Goal: Task Accomplishment & Management: Use online tool/utility

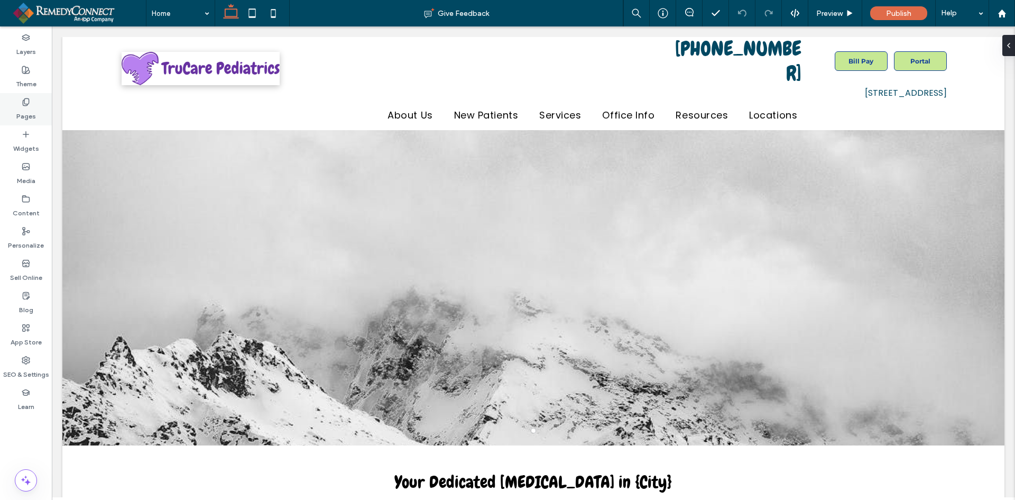
click at [35, 113] on label "Pages" at bounding box center [26, 113] width 20 height 15
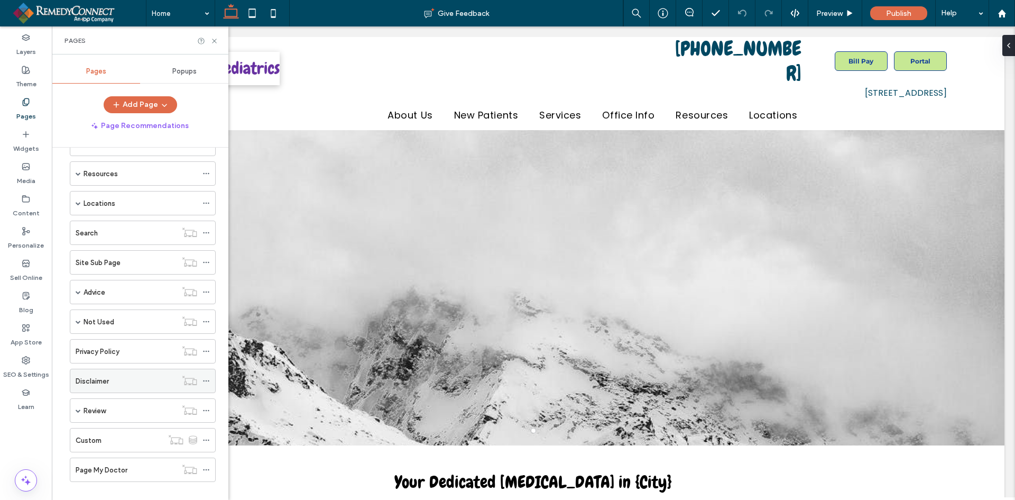
scroll to position [159, 0]
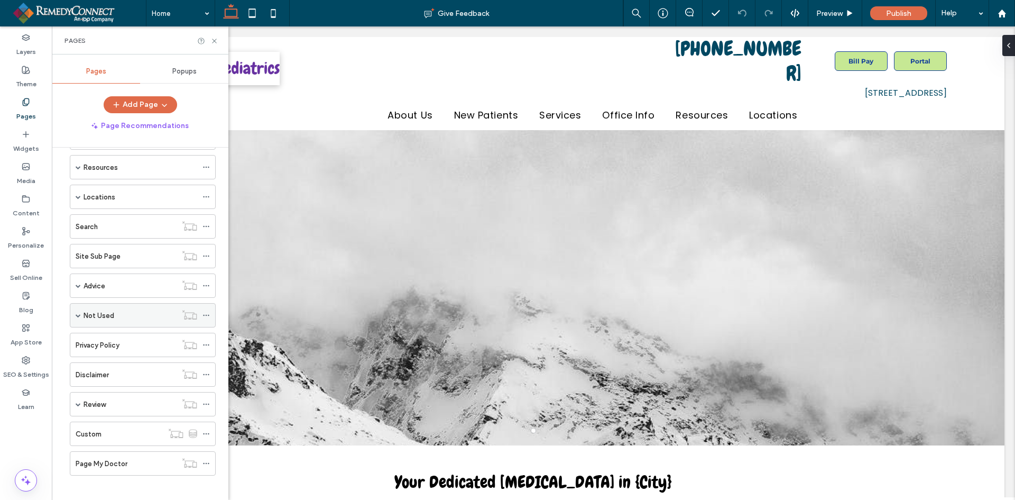
click at [79, 315] on span at bounding box center [78, 314] width 5 height 5
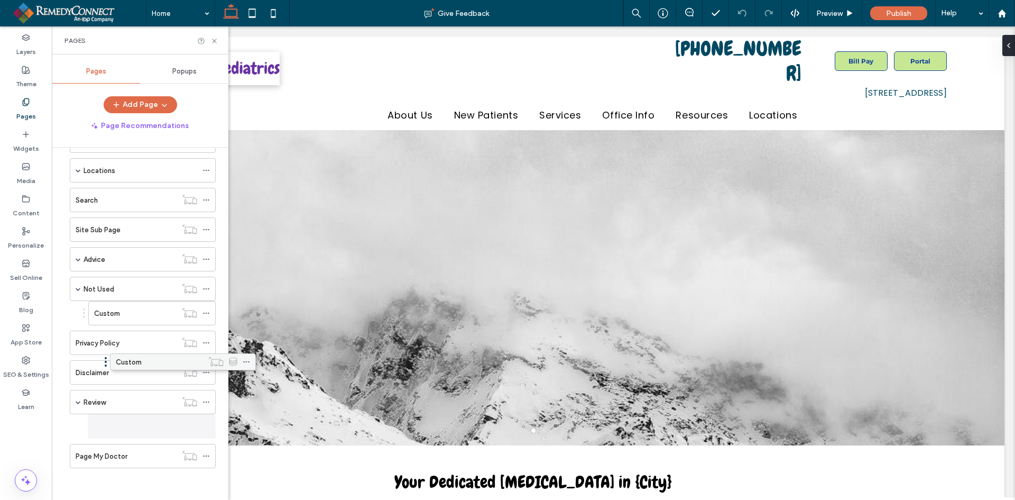
scroll to position [185, 0]
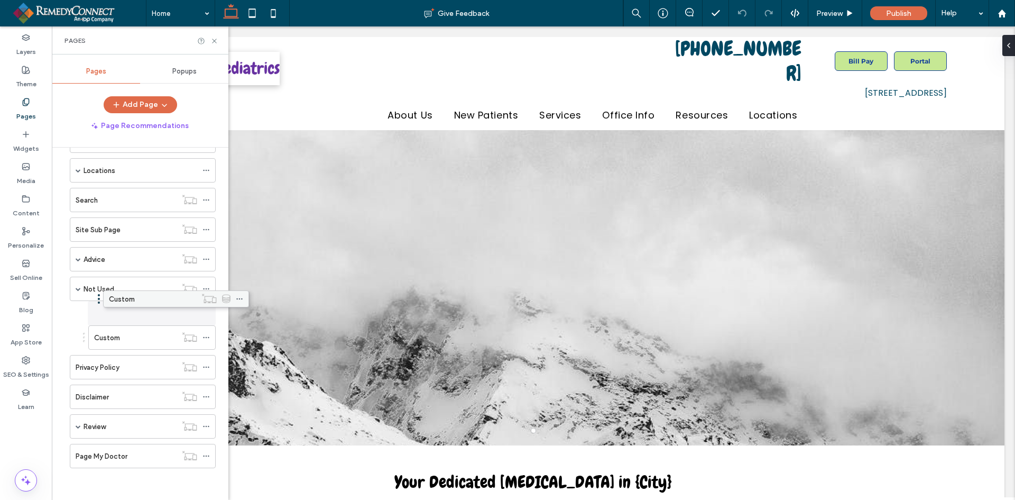
drag, startPoint x: 116, startPoint y: 423, endPoint x: 150, endPoint y: 299, distance: 128.1
click at [135, 342] on div "Custom" at bounding box center [135, 337] width 82 height 11
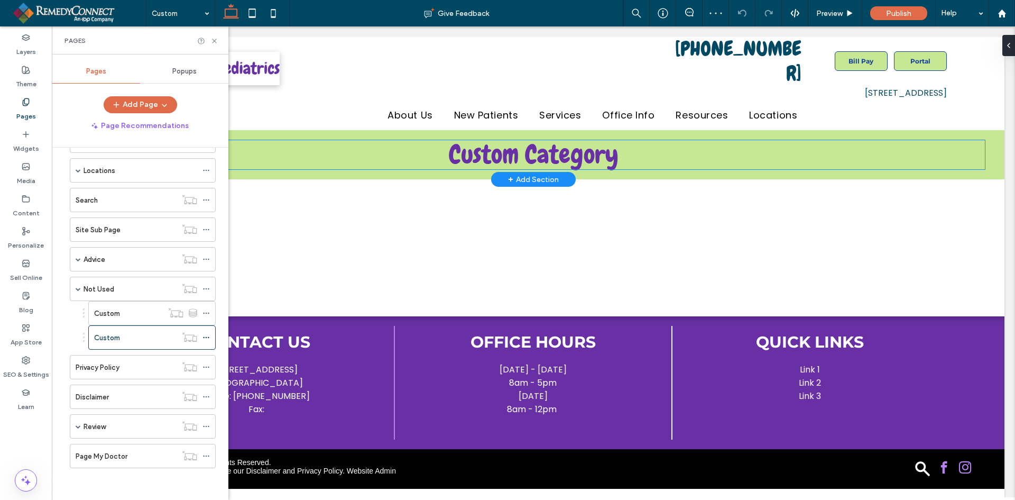
click at [483, 142] on span "Custom Category" at bounding box center [534, 154] width 170 height 33
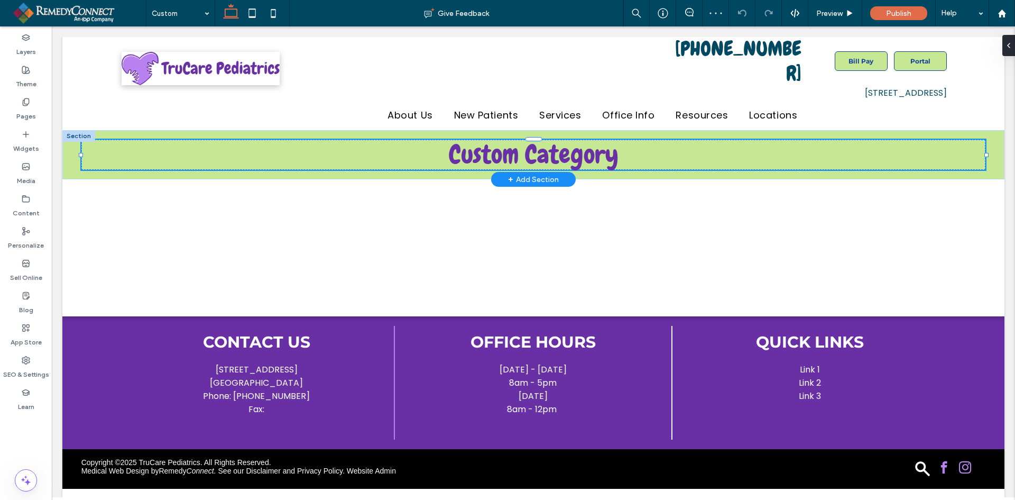
click at [483, 138] on span "Custom Category" at bounding box center [534, 154] width 170 height 33
select select "Language Translate Widget"
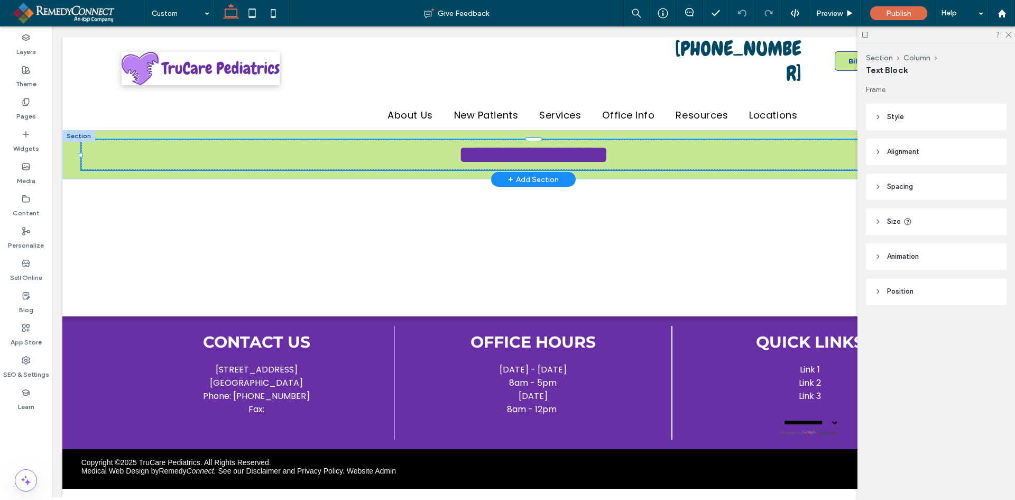
type input "*****"
type input "**"
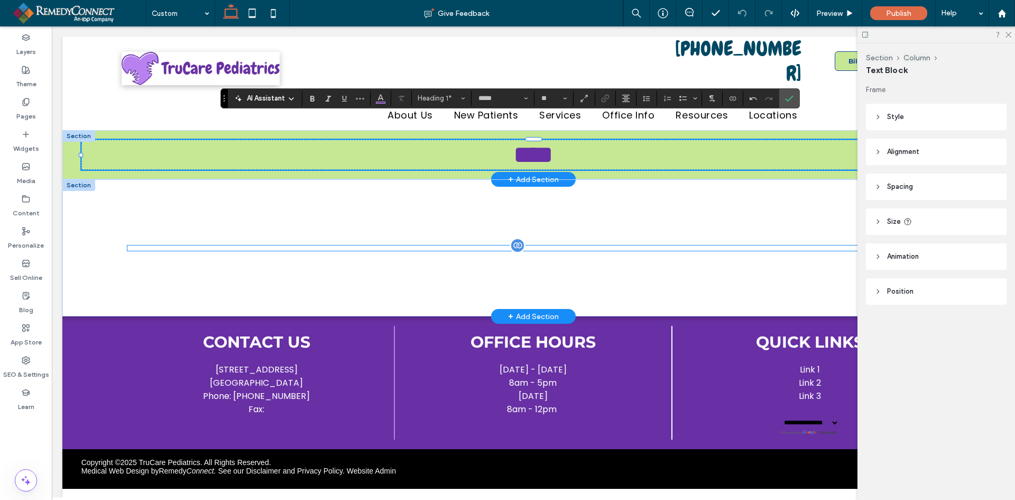
click at [418, 245] on div at bounding box center [533, 247] width 812 height 5
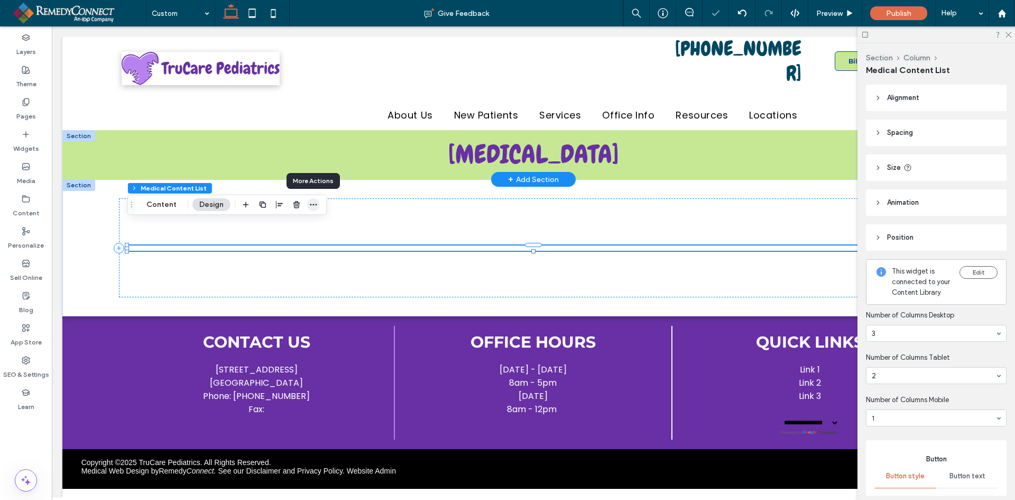
click at [313, 206] on icon "button" at bounding box center [313, 204] width 8 height 8
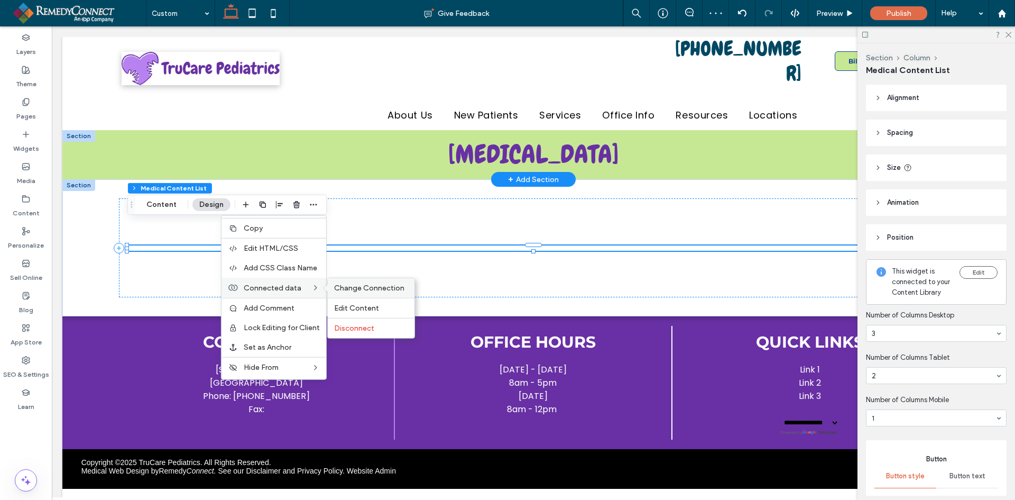
click at [367, 283] on span "Change Connection" at bounding box center [369, 287] width 70 height 9
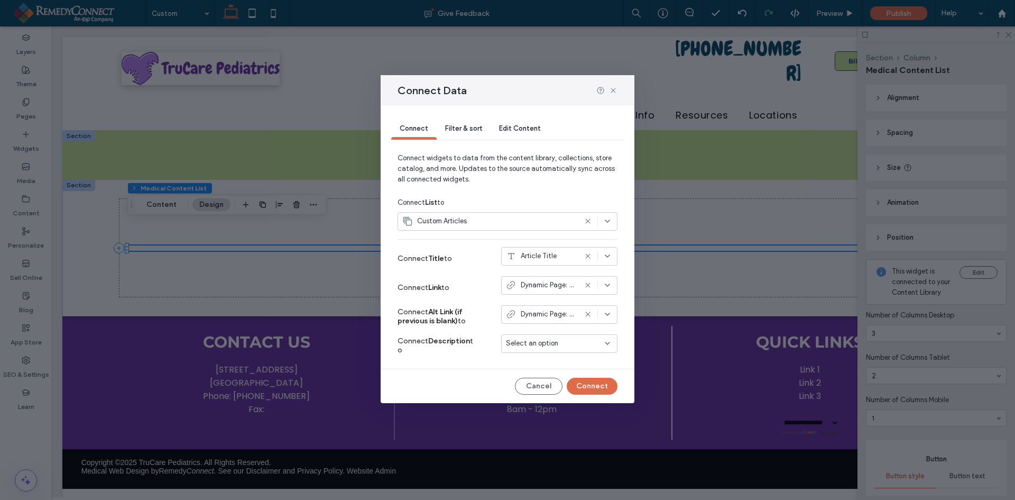
click at [449, 127] on span "Filter & sort" at bounding box center [463, 128] width 37 height 8
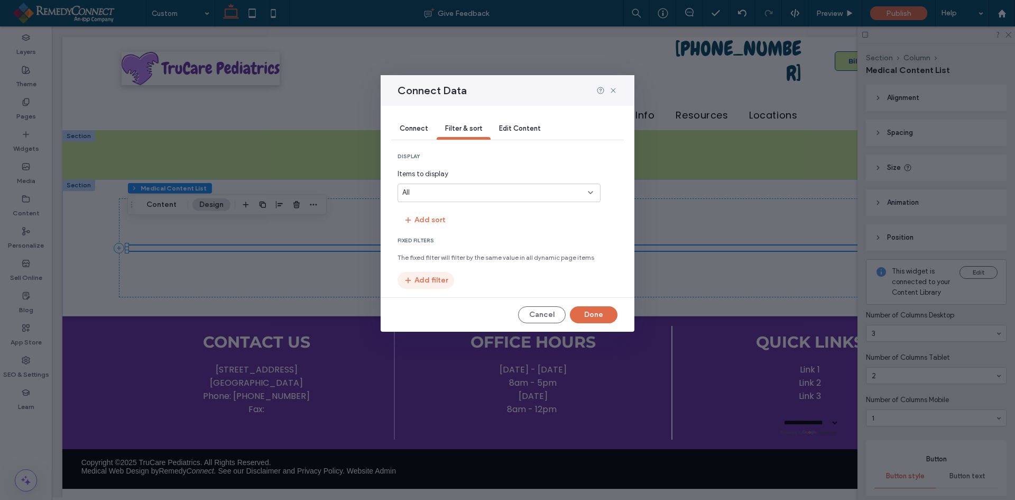
click at [432, 276] on button "Add filter" at bounding box center [426, 280] width 57 height 17
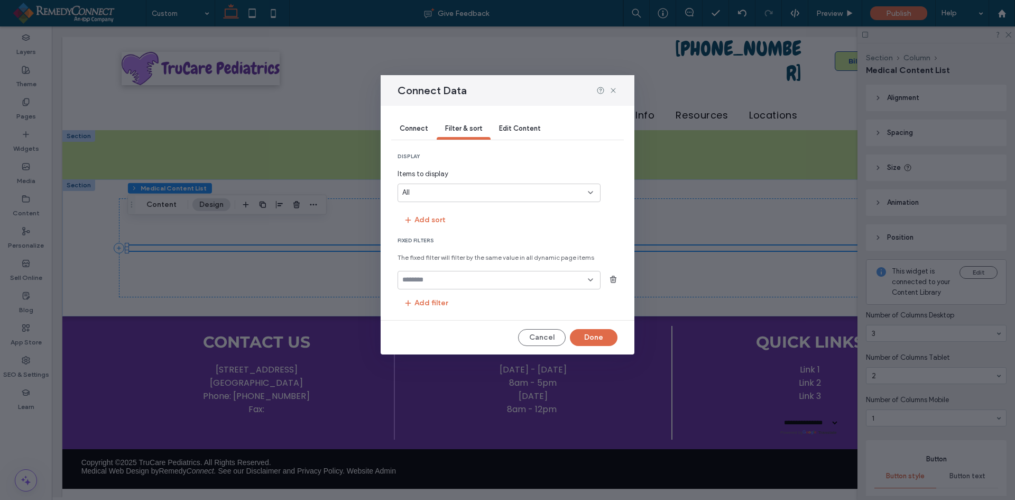
click at [435, 279] on input "fields-dropdown" at bounding box center [495, 279] width 186 height 8
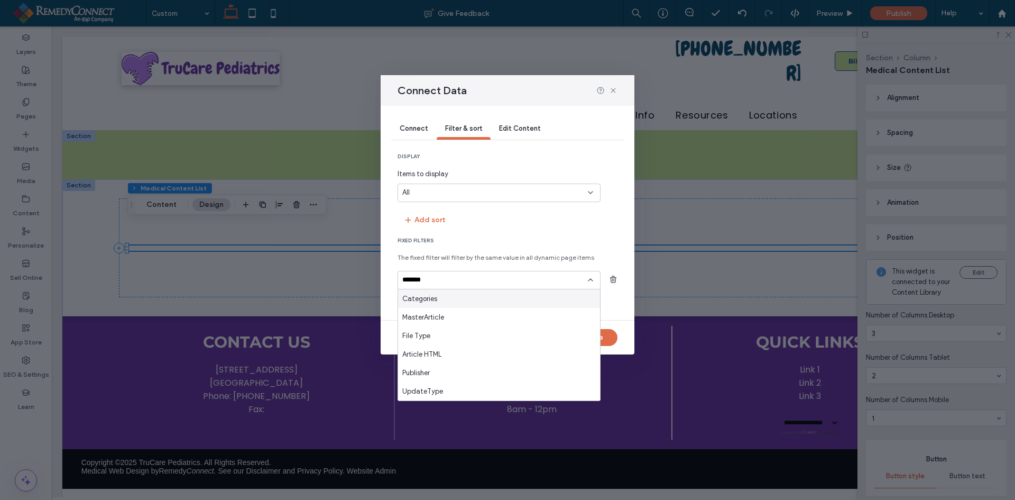
type input "********"
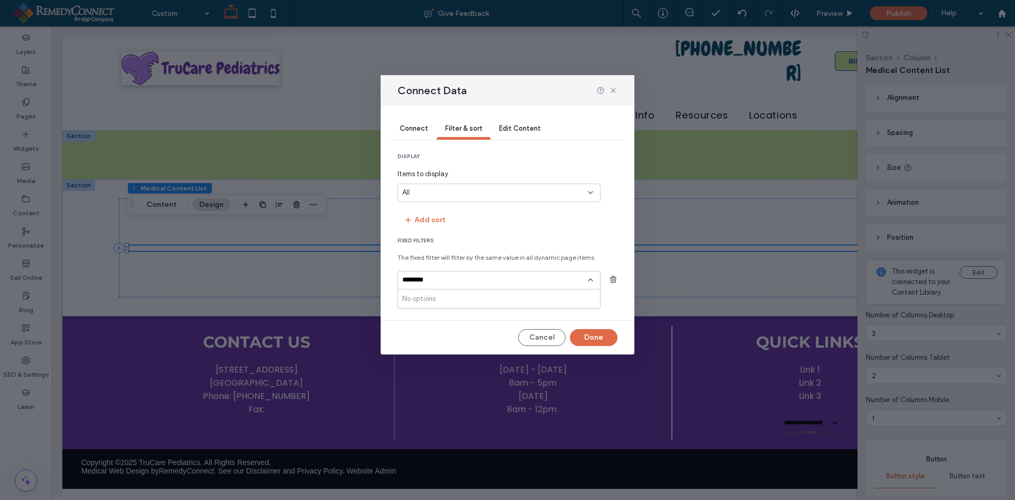
click at [437, 280] on input "********" at bounding box center [495, 279] width 186 height 8
click at [436, 281] on input "********" at bounding box center [495, 279] width 186 height 8
click at [429, 282] on input "********" at bounding box center [495, 279] width 186 height 8
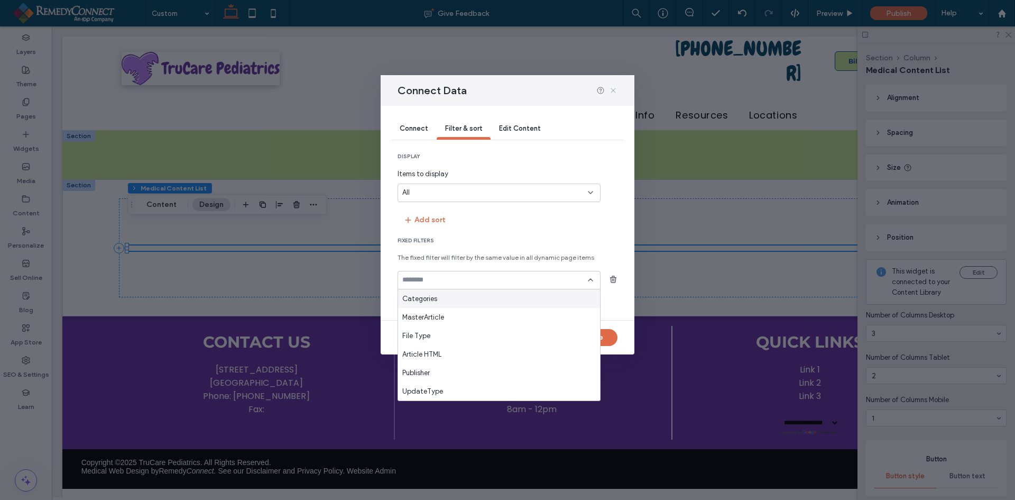
click at [614, 92] on icon at bounding box center [613, 90] width 8 height 8
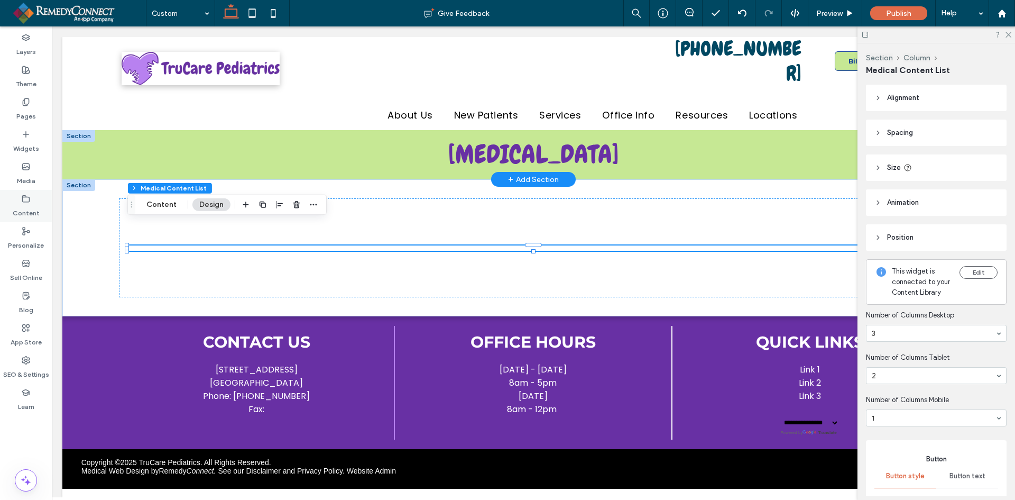
drag, startPoint x: 22, startPoint y: 209, endPoint x: 30, endPoint y: 206, distance: 8.3
click at [22, 209] on label "Content" at bounding box center [26, 210] width 27 height 15
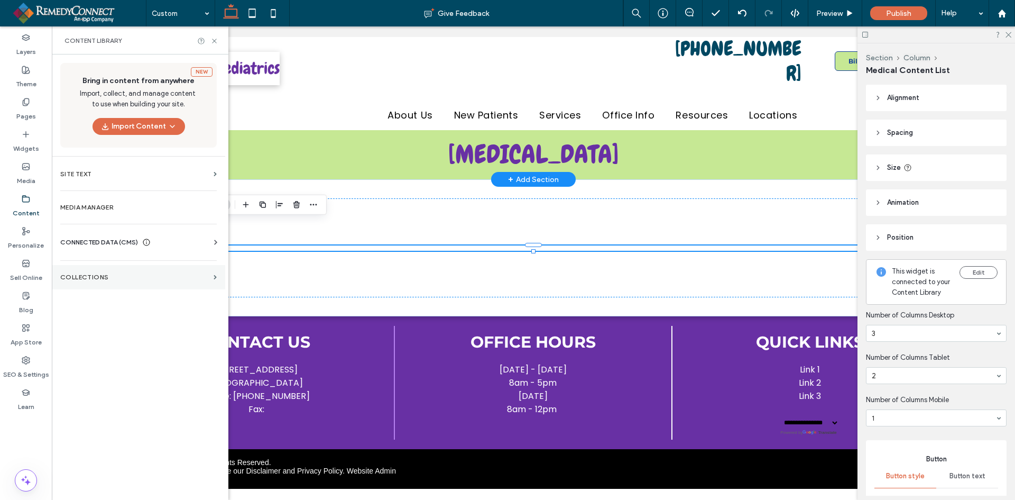
click at [93, 275] on label "Collections" at bounding box center [134, 276] width 149 height 7
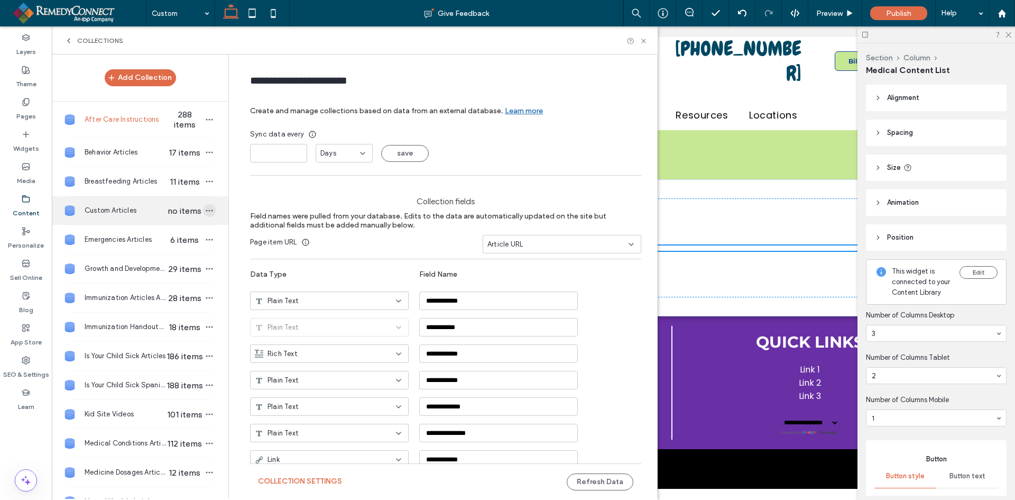
click at [205, 211] on icon "button" at bounding box center [209, 210] width 8 height 8
type input "**********"
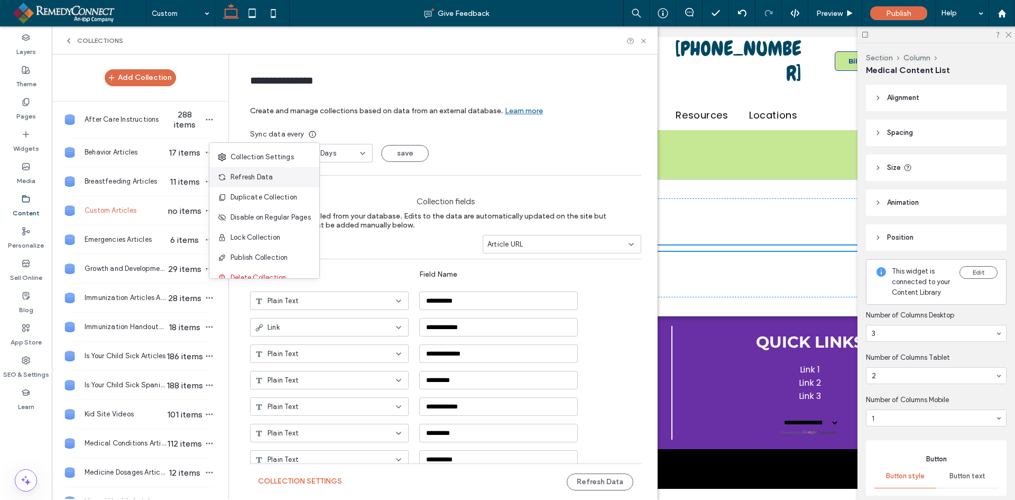
click at [245, 179] on span "Refresh Data" at bounding box center [251, 177] width 42 height 11
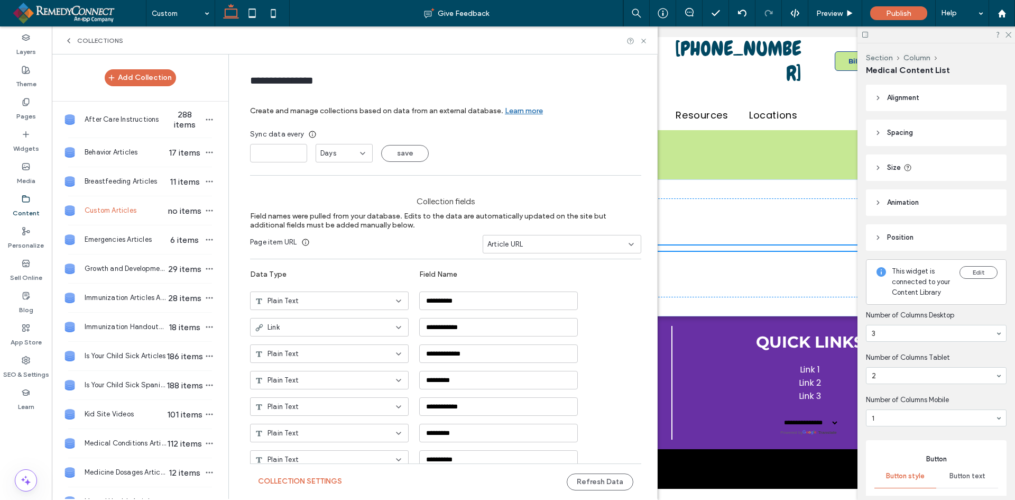
click at [645, 35] on div "Collections" at bounding box center [355, 40] width 606 height 28
click at [644, 40] on use at bounding box center [643, 41] width 4 height 4
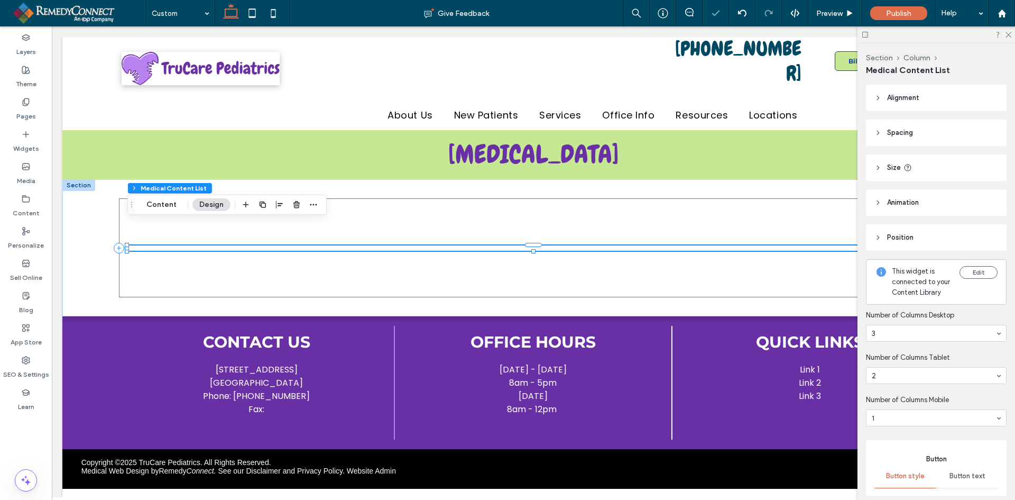
select select "Language Translate Widget"
drag, startPoint x: 22, startPoint y: 203, endPoint x: 39, endPoint y: 242, distance: 41.9
click at [24, 201] on div "Content" at bounding box center [26, 206] width 52 height 32
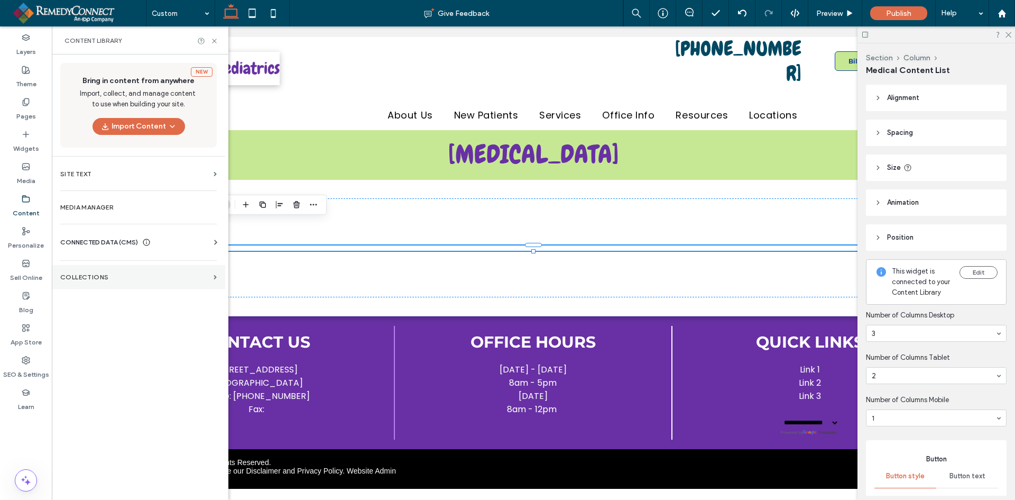
click at [74, 279] on label "Collections" at bounding box center [134, 276] width 149 height 7
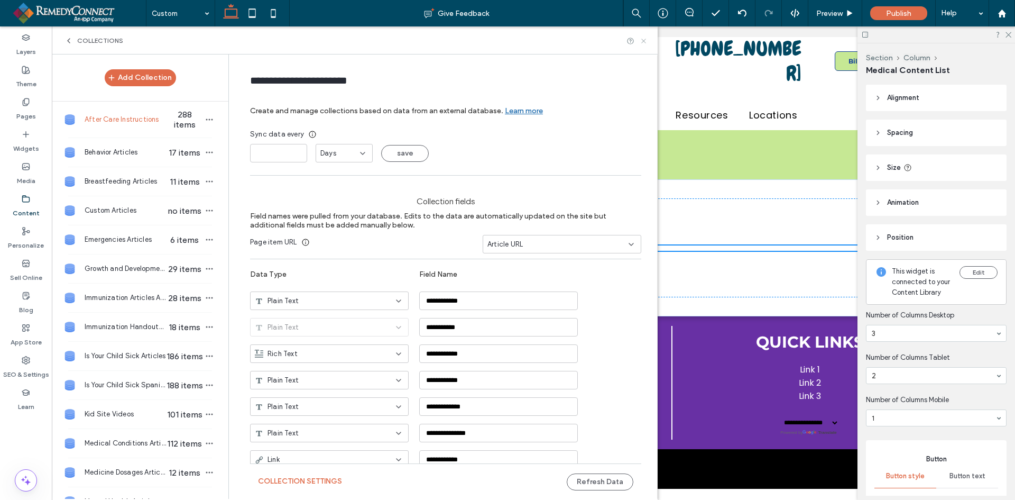
click at [641, 41] on icon at bounding box center [644, 41] width 8 height 8
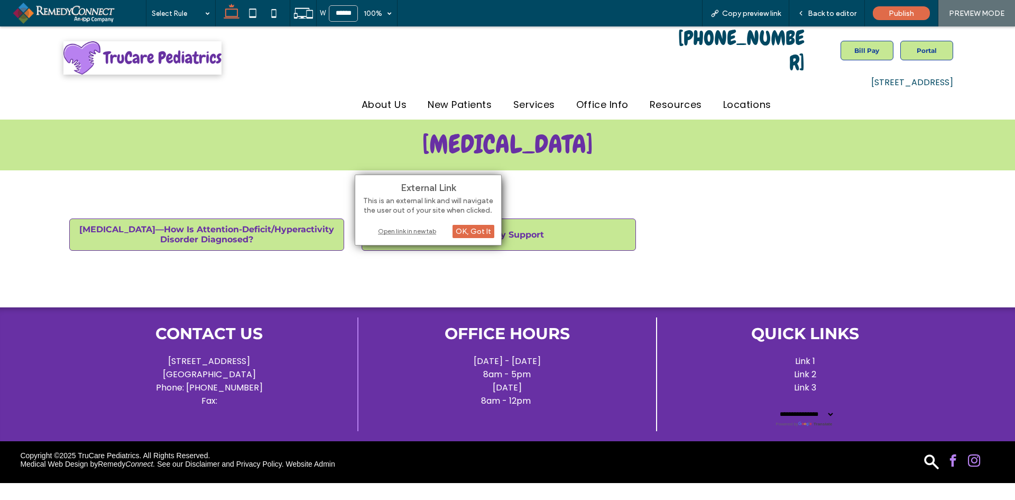
click at [399, 229] on div "Open link in new tab" at bounding box center [428, 230] width 132 height 11
